Goal: Information Seeking & Learning: Learn about a topic

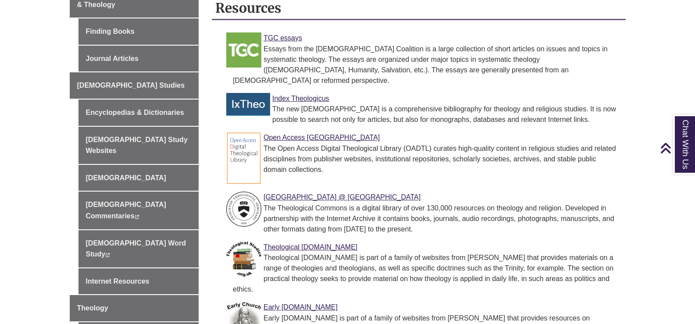
scroll to position [253, 0]
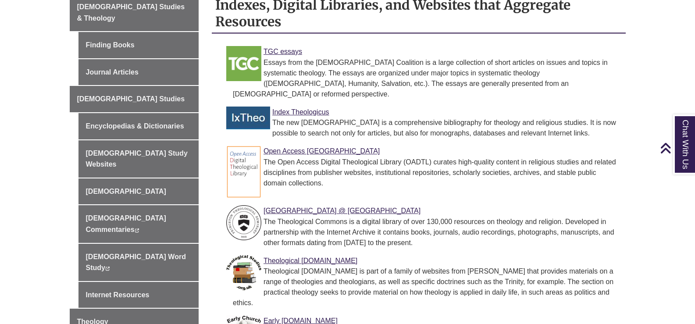
drag, startPoint x: 0, startPoint y: 0, endPoint x: 698, endPoint y: 118, distance: 707.9
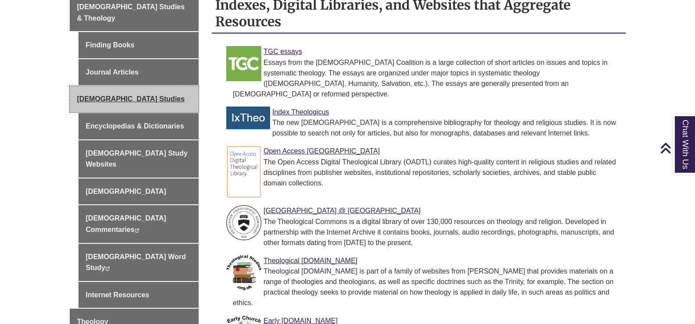
click at [107, 95] on span "[DEMOGRAPHIC_DATA] Studies" at bounding box center [131, 98] width 108 height 7
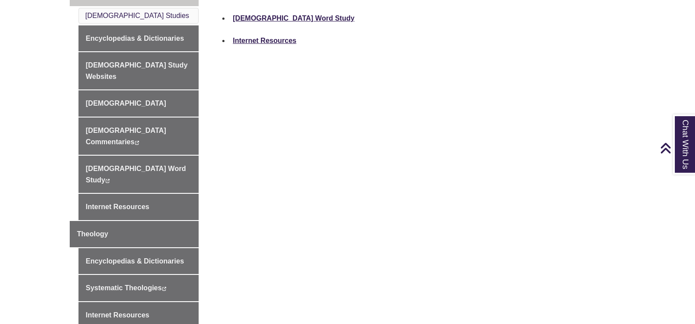
scroll to position [360, 0]
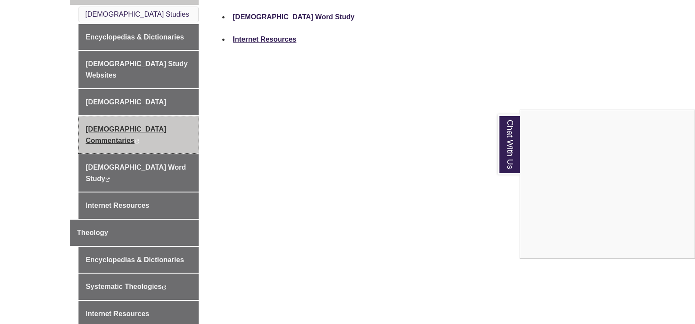
click at [122, 107] on div "Chat With Us" at bounding box center [347, 162] width 695 height 324
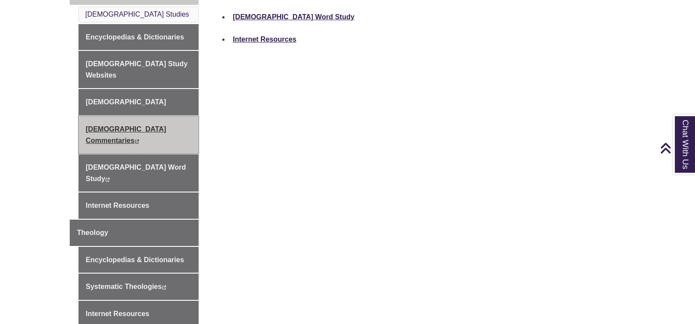
click at [139, 139] on icon "This link opens in a new window" at bounding box center [137, 141] width 5 height 4
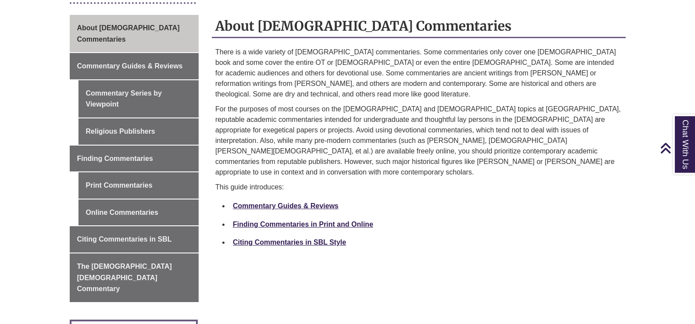
scroll to position [243, 0]
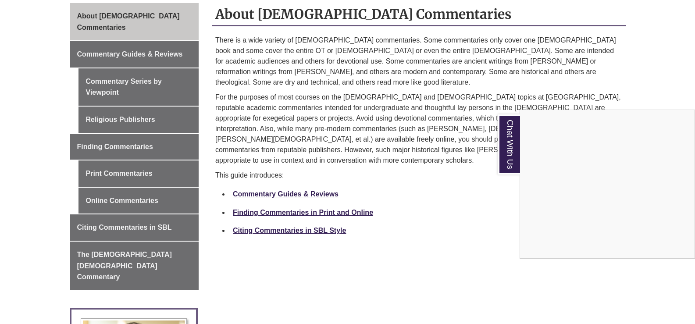
click at [297, 192] on div "Chat With Us" at bounding box center [347, 162] width 695 height 324
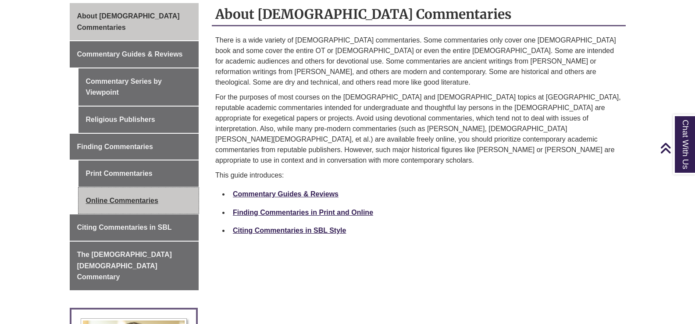
click at [125, 188] on link "Online Commentaries" at bounding box center [138, 201] width 121 height 26
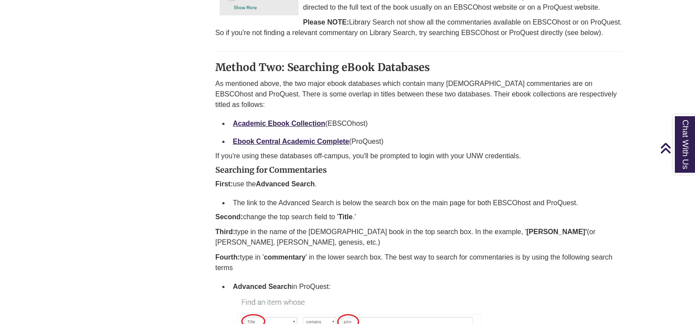
scroll to position [555, 0]
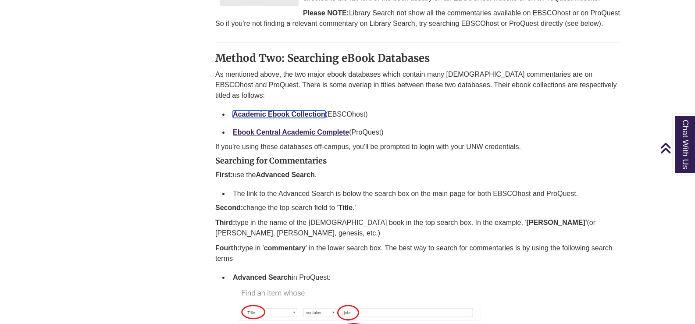
click at [304, 115] on link "Academic Ebook Collection" at bounding box center [279, 114] width 93 height 7
